Goal: Task Accomplishment & Management: Manage account settings

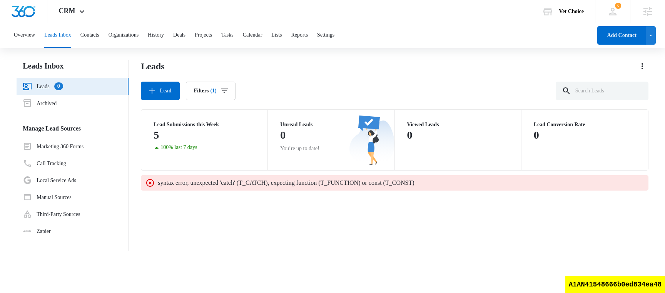
click at [258, 228] on div "Leads Lead Filters (1) Lead Submissions this Week 5 100% last 7 days Unread Lea…" at bounding box center [395, 155] width 508 height 191
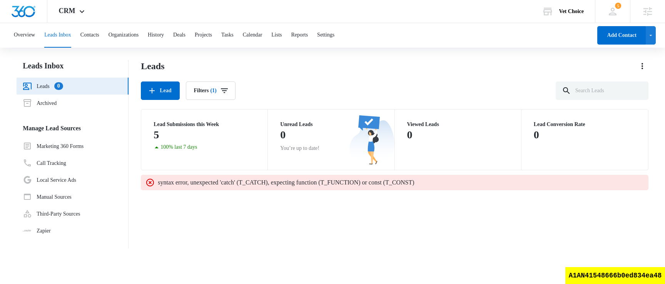
click at [298, 183] on p "syntax error, unexpected 'catch' (T_CATCH), expecting function (T_FUNCTION) or …" at bounding box center [286, 182] width 256 height 9
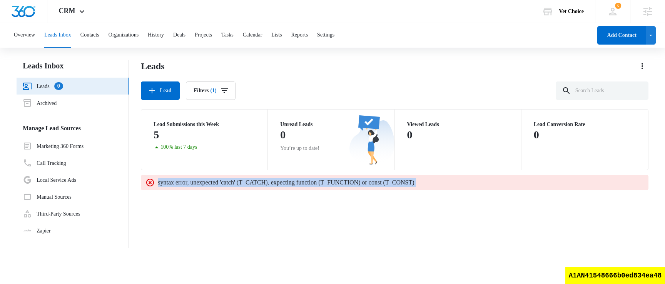
click at [298, 183] on p "syntax error, unexpected 'catch' (T_CATCH), expecting function (T_FUNCTION) or …" at bounding box center [286, 182] width 256 height 9
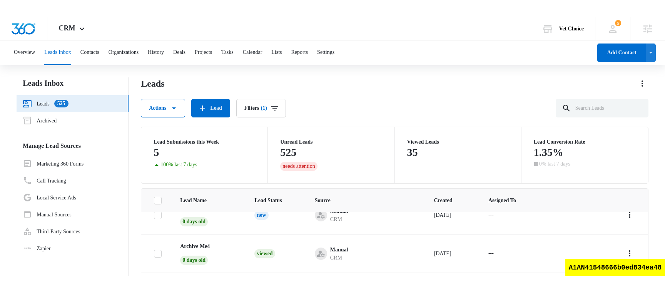
scroll to position [18, 0]
